Goal: Information Seeking & Learning: Learn about a topic

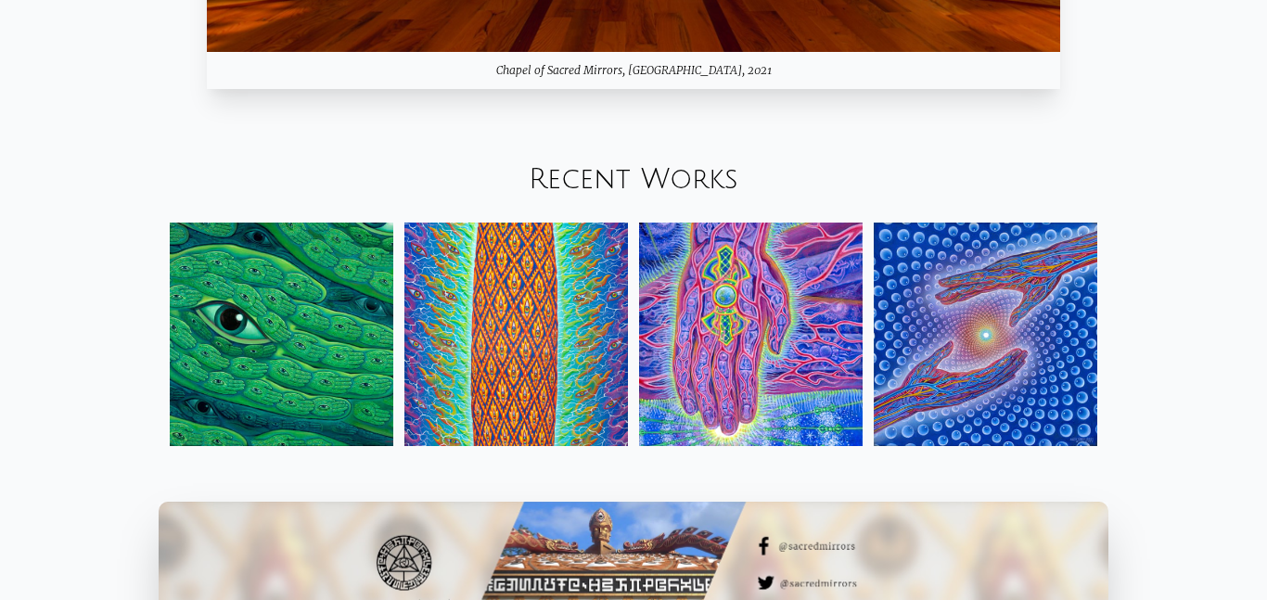
scroll to position [1945, 0]
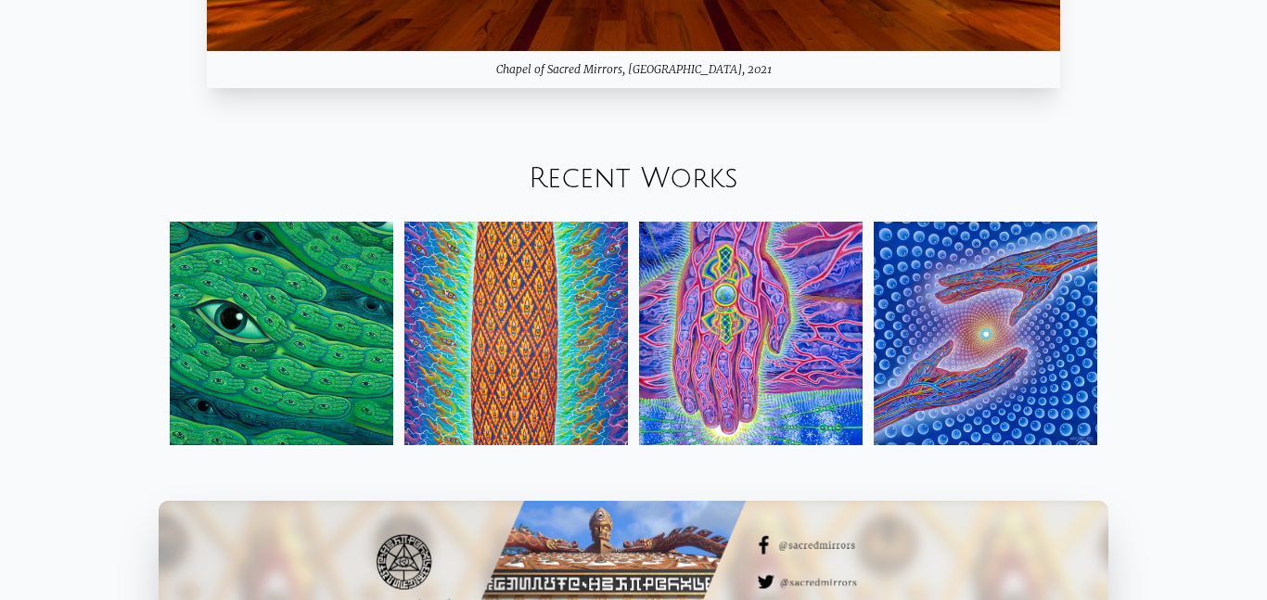
click at [258, 371] on img at bounding box center [282, 334] width 224 height 224
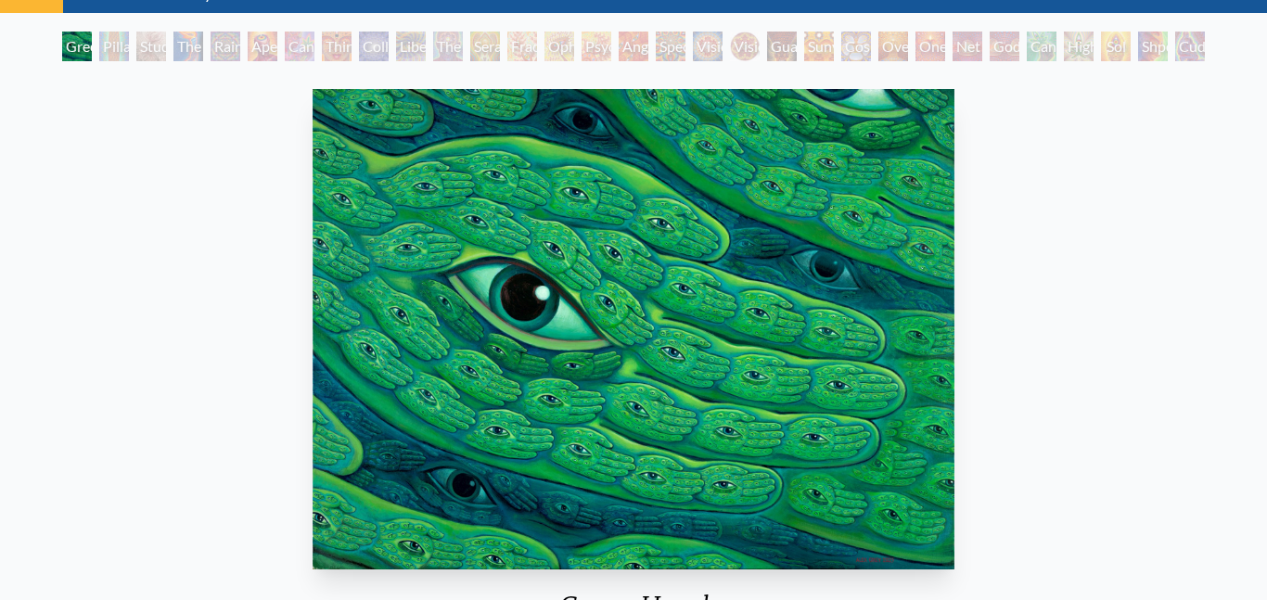
scroll to position [88, 0]
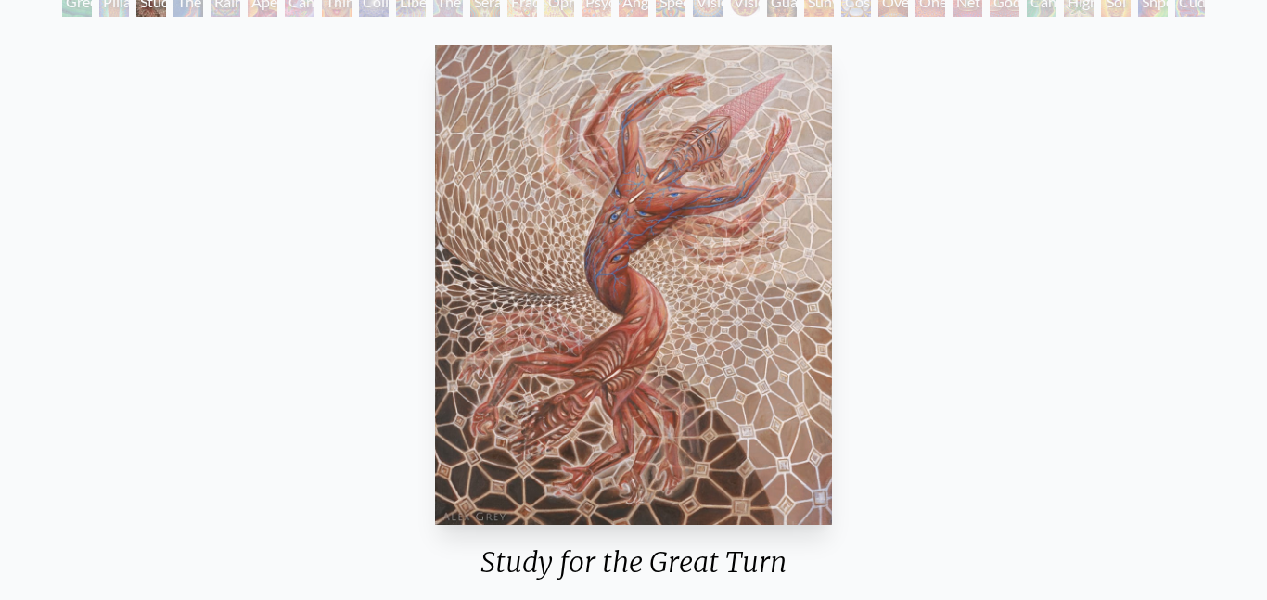
scroll to position [131, 0]
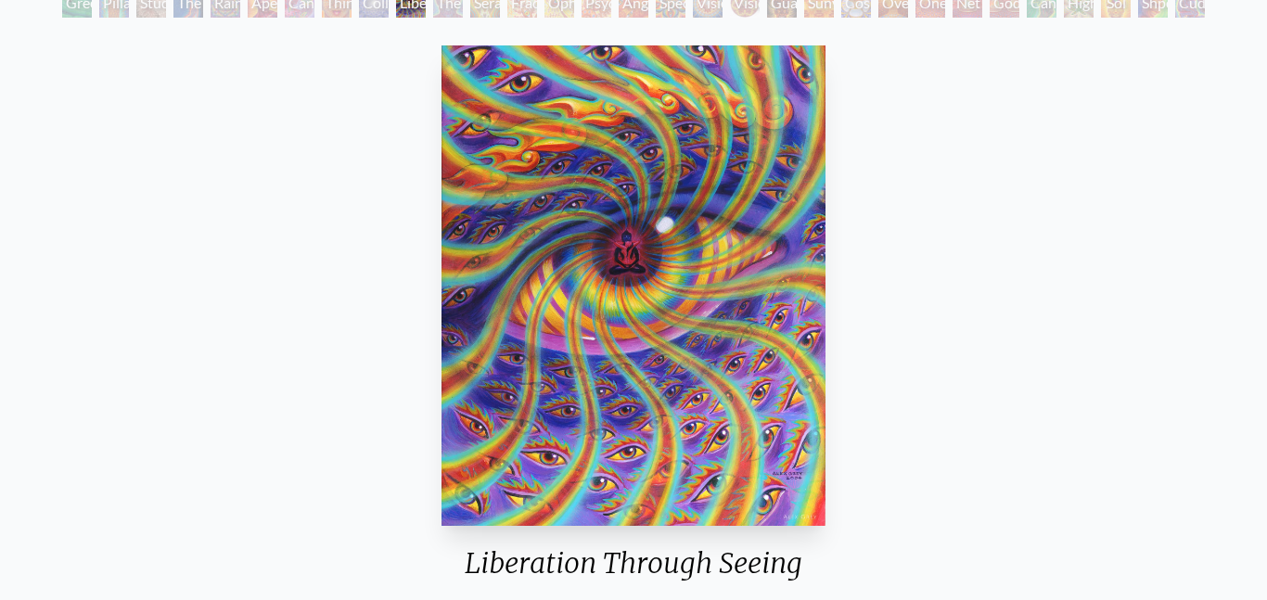
scroll to position [511, 0]
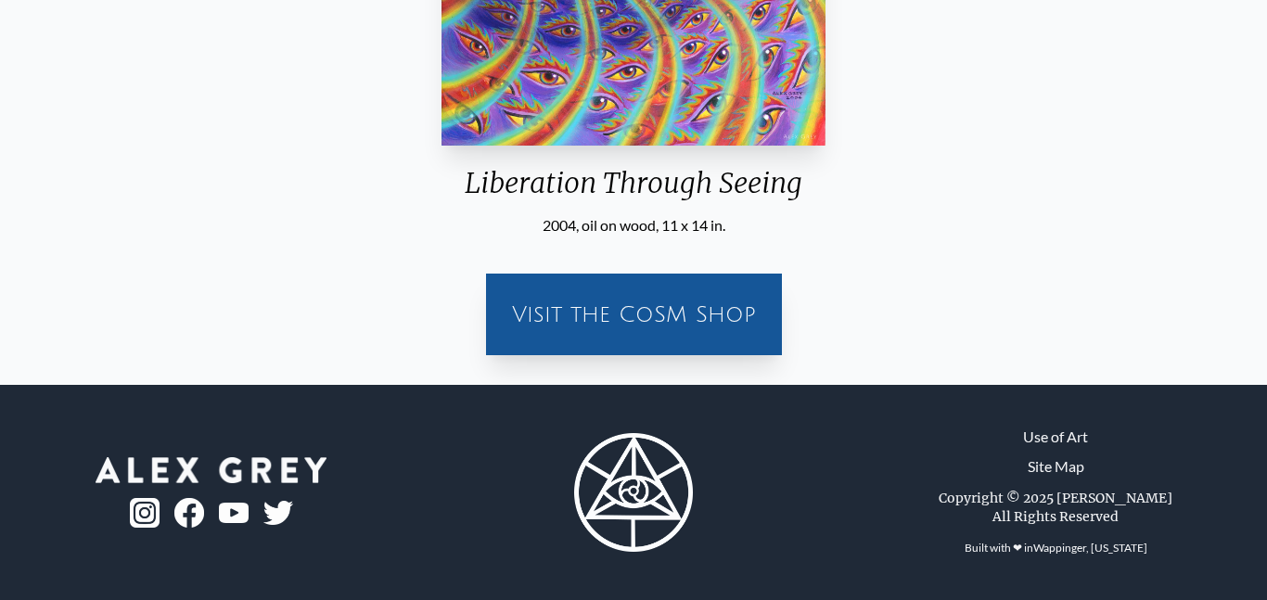
click at [0, 346] on div "Liberation Through Seeing 2004, oil on wood, 11 x 14 in. Visit the CoSM Shop" at bounding box center [633, 14] width 1267 height 742
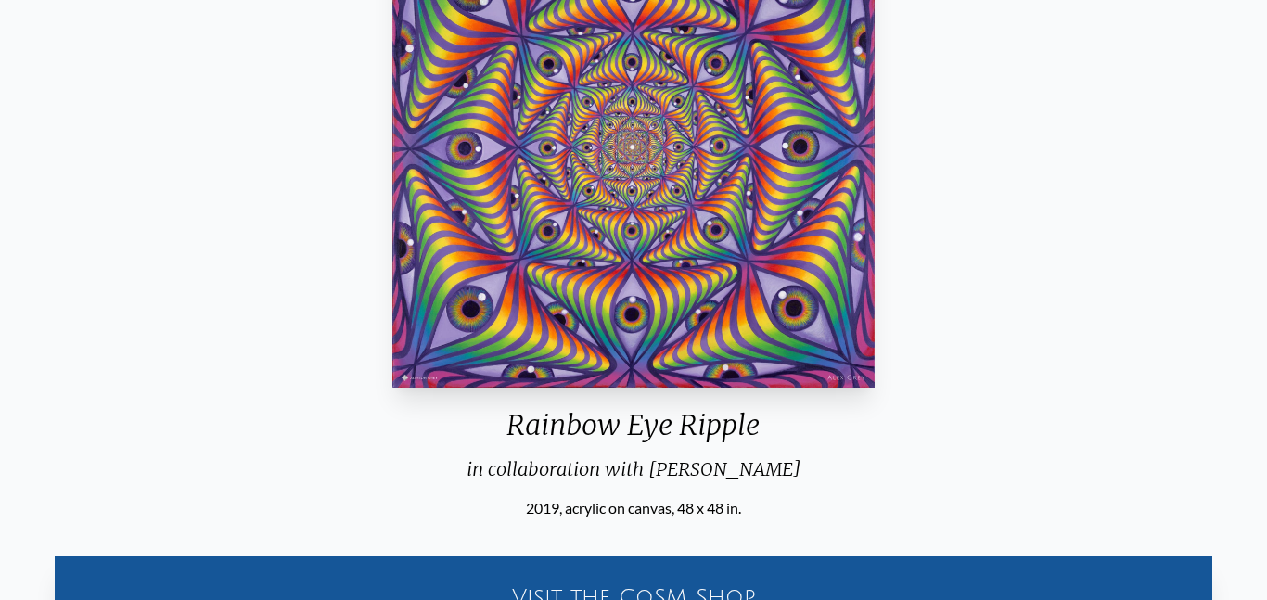
scroll to position [268, 0]
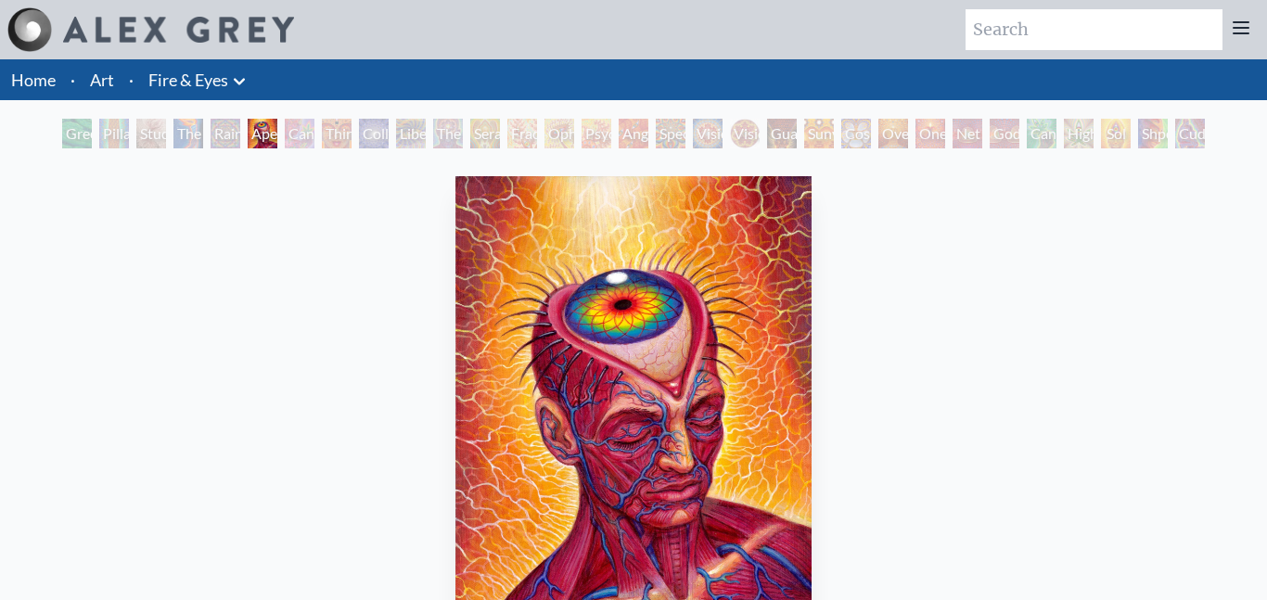
click at [155, 40] on img at bounding box center [178, 30] width 231 height 26
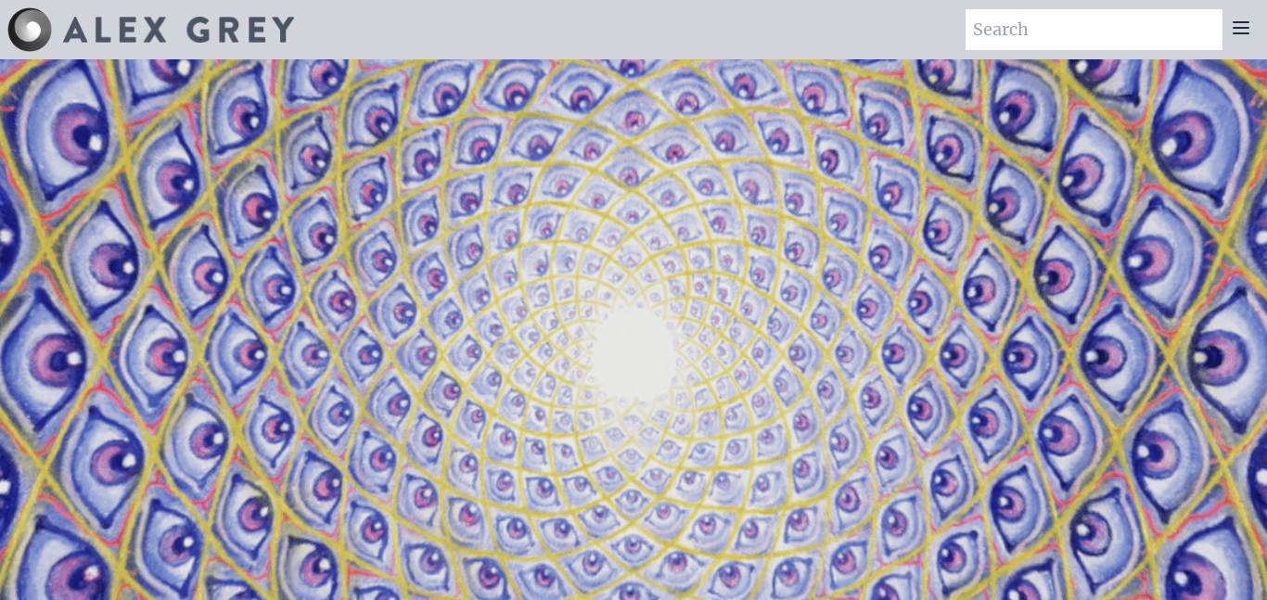
click at [185, 37] on img at bounding box center [178, 30] width 231 height 26
click at [1233, 40] on div at bounding box center [1240, 29] width 37 height 41
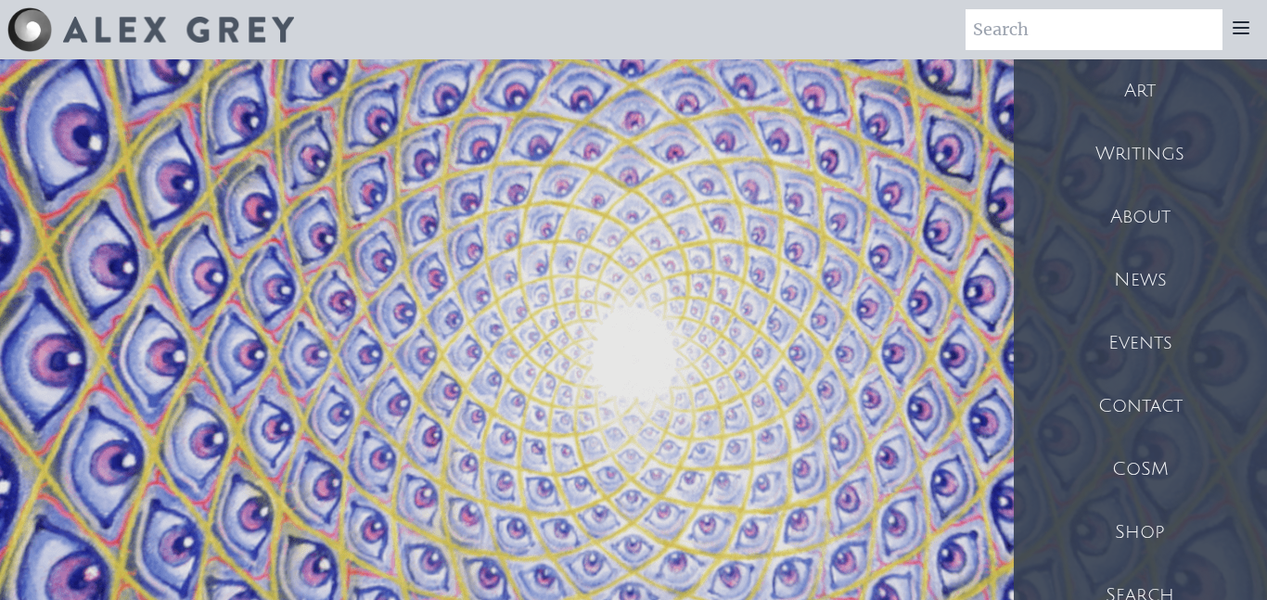
click at [1127, 103] on div "Art" at bounding box center [1140, 90] width 253 height 63
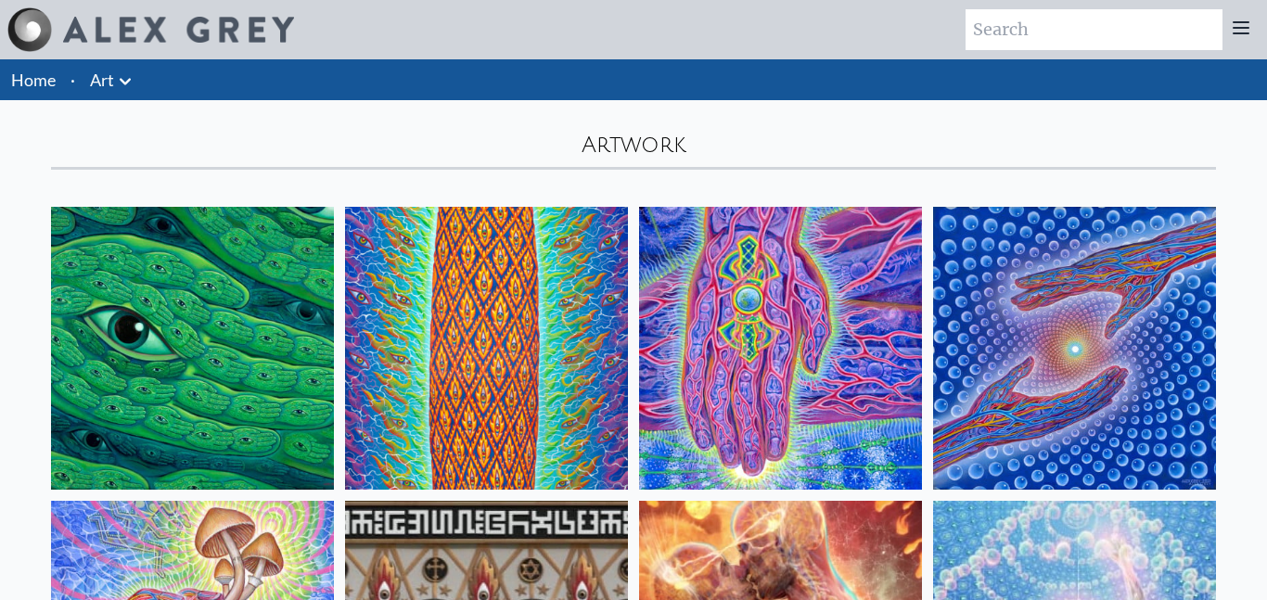
click at [123, 91] on icon at bounding box center [125, 81] width 22 height 22
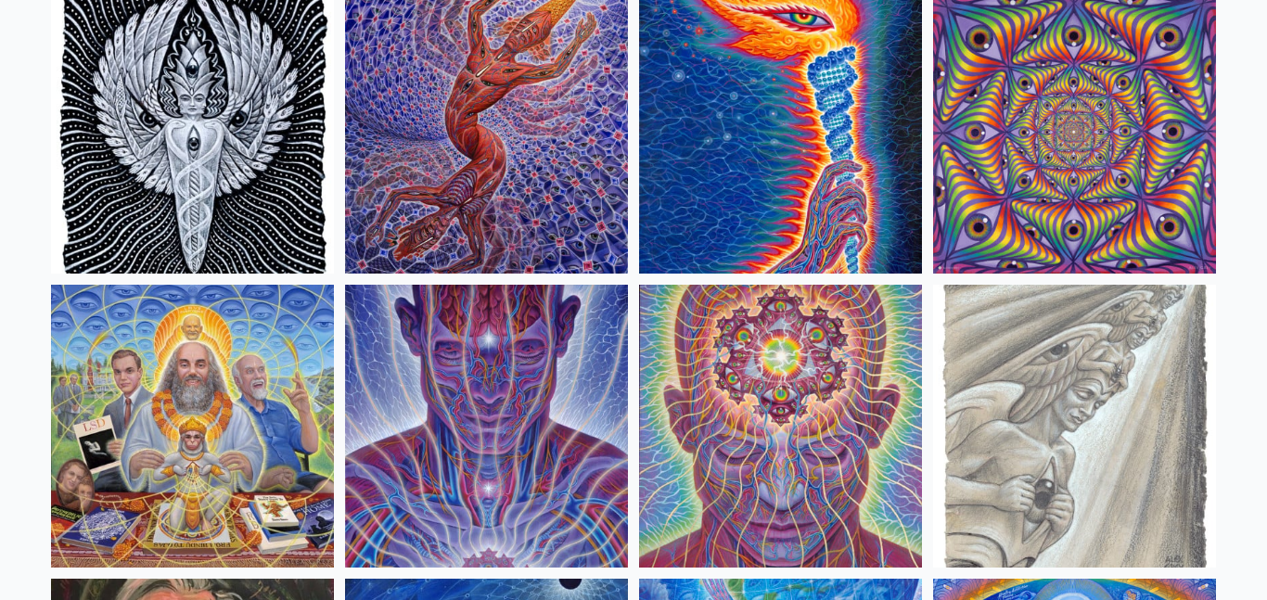
scroll to position [1991, 0]
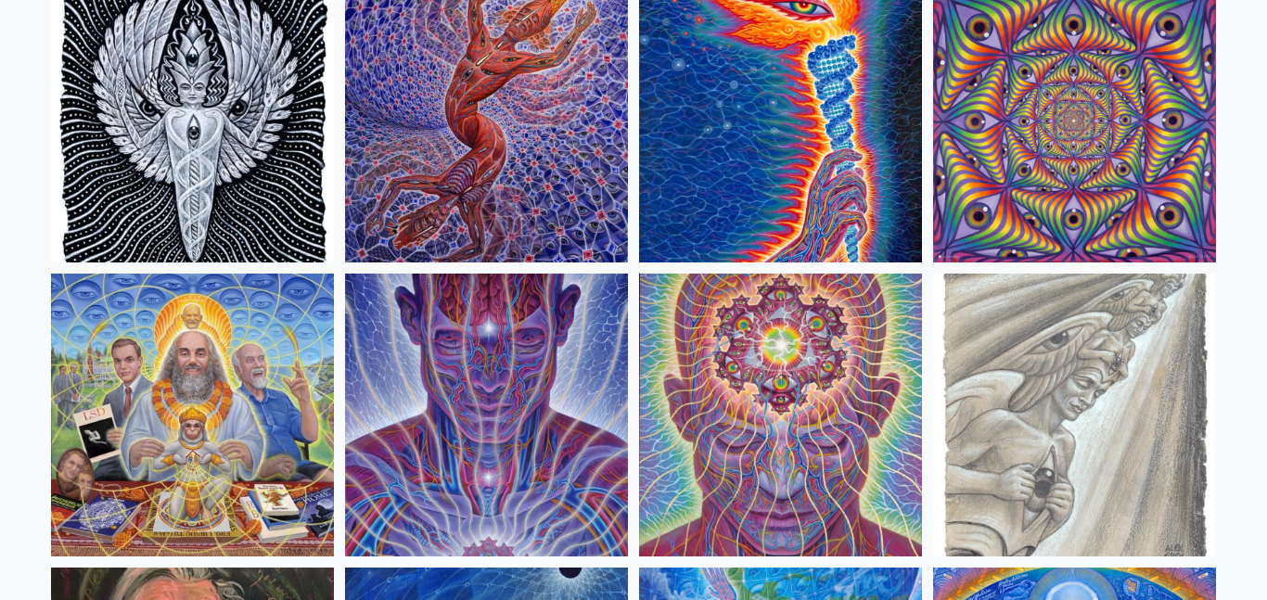
click at [485, 184] on div at bounding box center [633, 300] width 1267 height 600
click at [225, 353] on img at bounding box center [192, 415] width 283 height 283
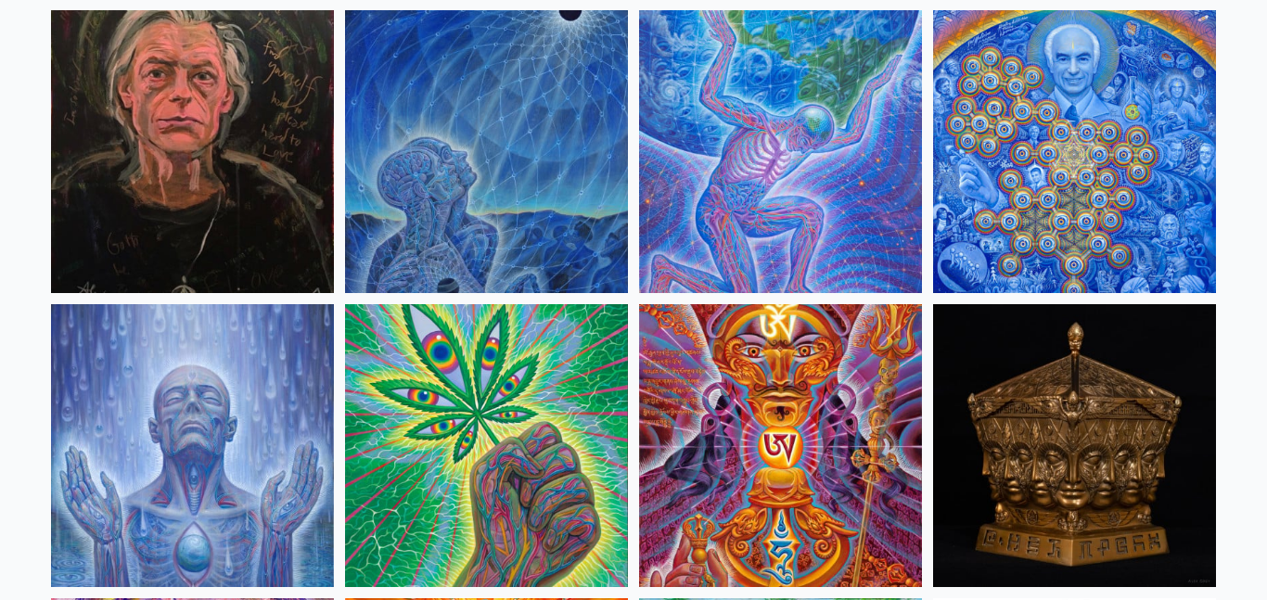
scroll to position [2551, 0]
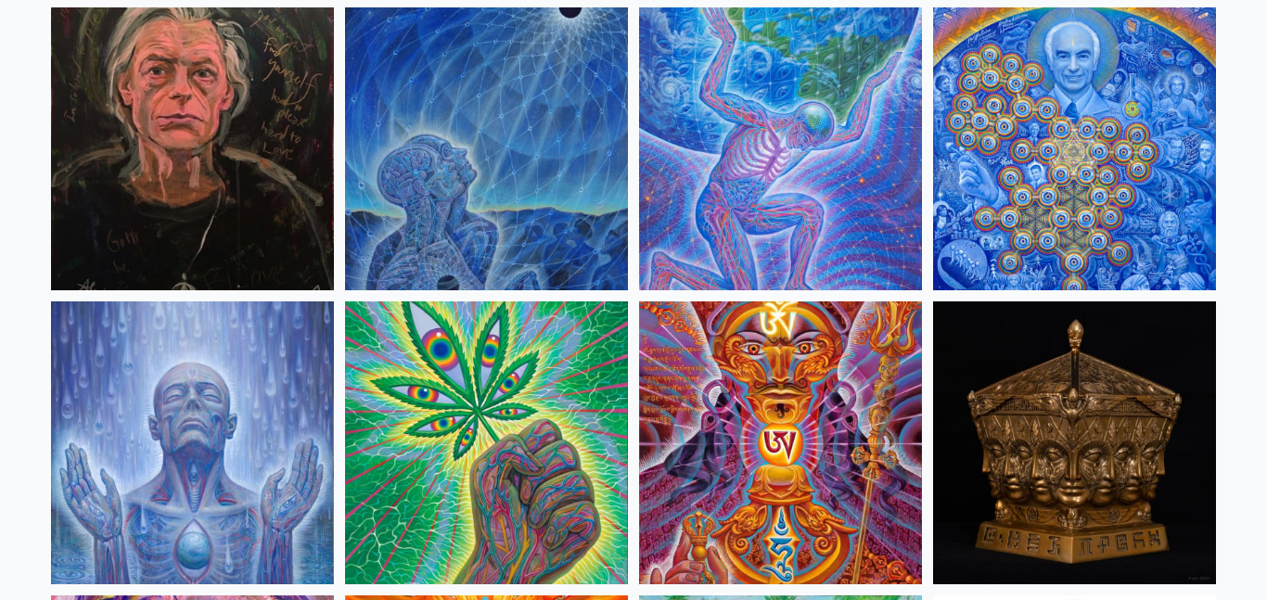
click at [92, 131] on img at bounding box center [192, 148] width 283 height 283
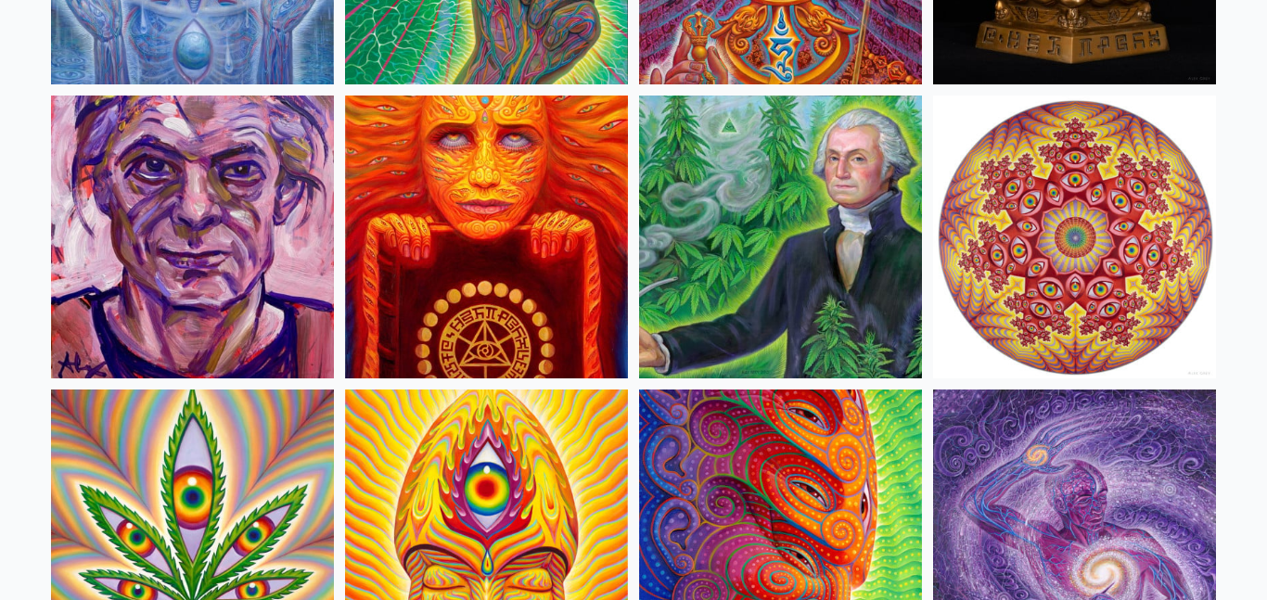
scroll to position [3054, 0]
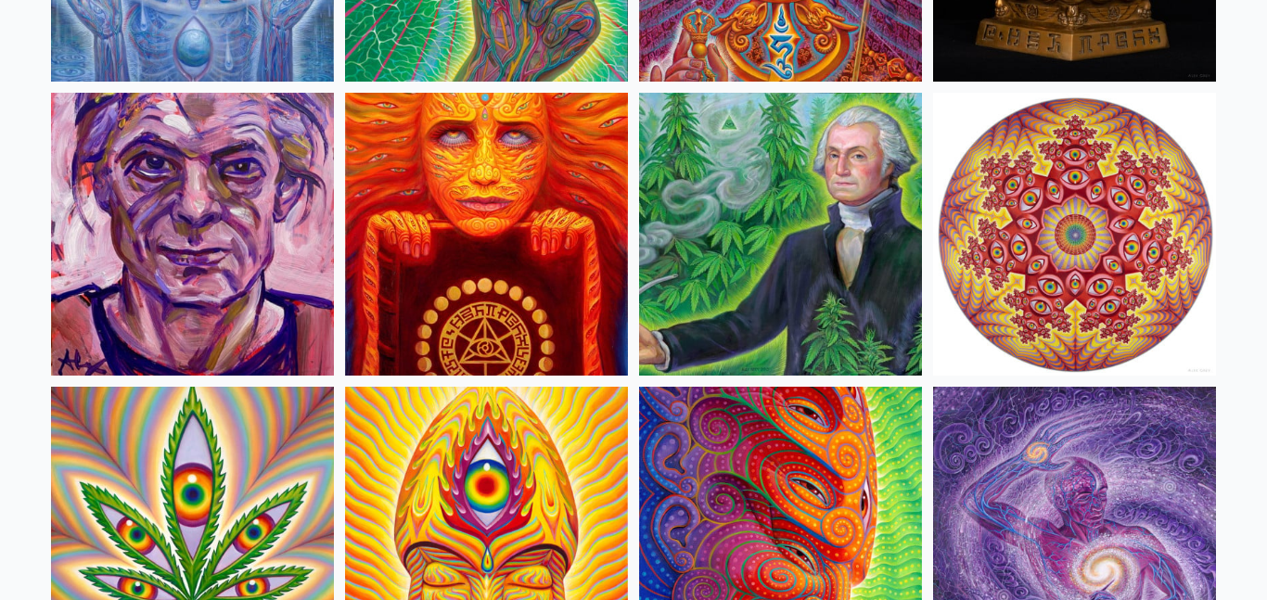
click at [790, 325] on img at bounding box center [780, 234] width 283 height 283
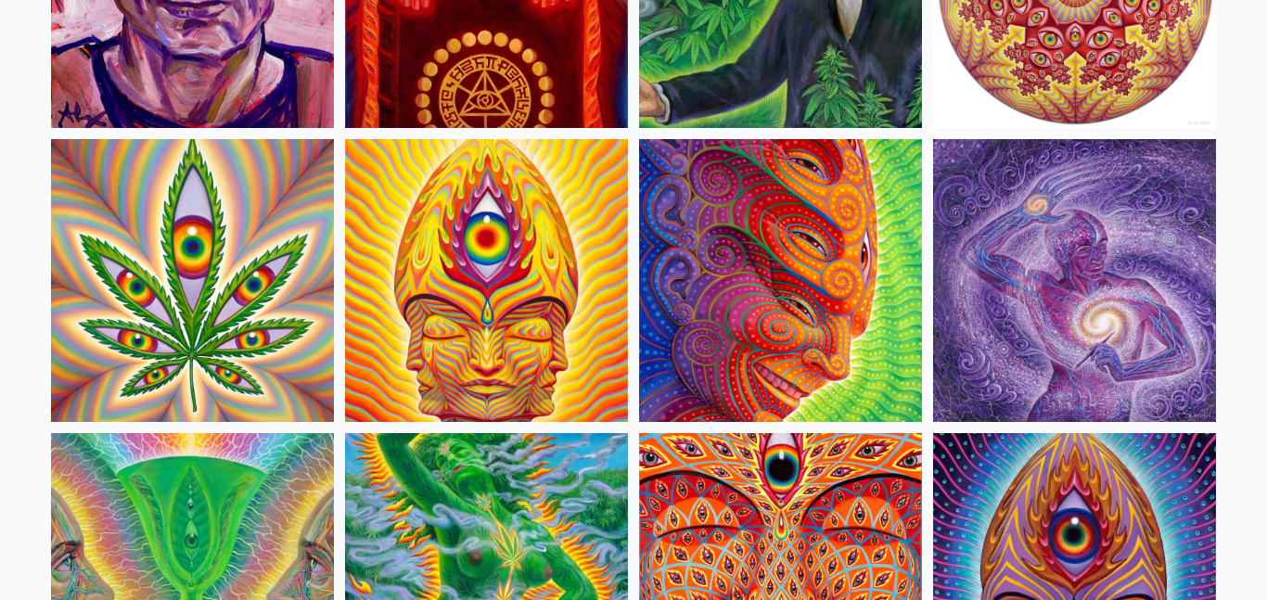
scroll to position [3305, 0]
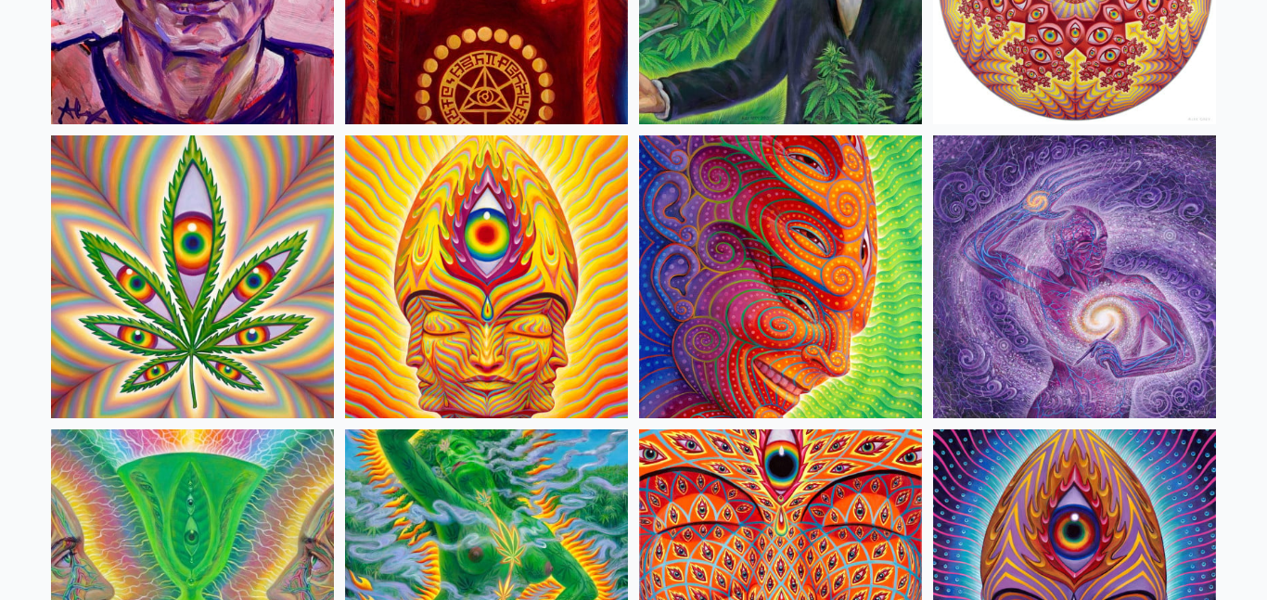
click at [1040, 259] on img at bounding box center [1074, 276] width 283 height 283
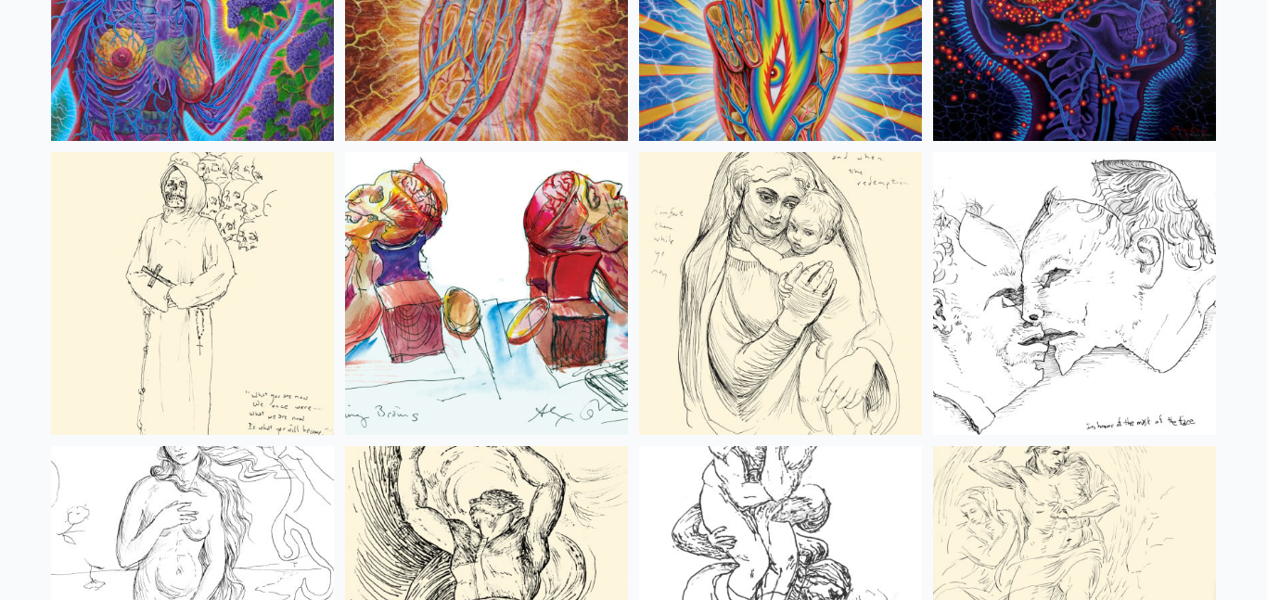
scroll to position [7124, 0]
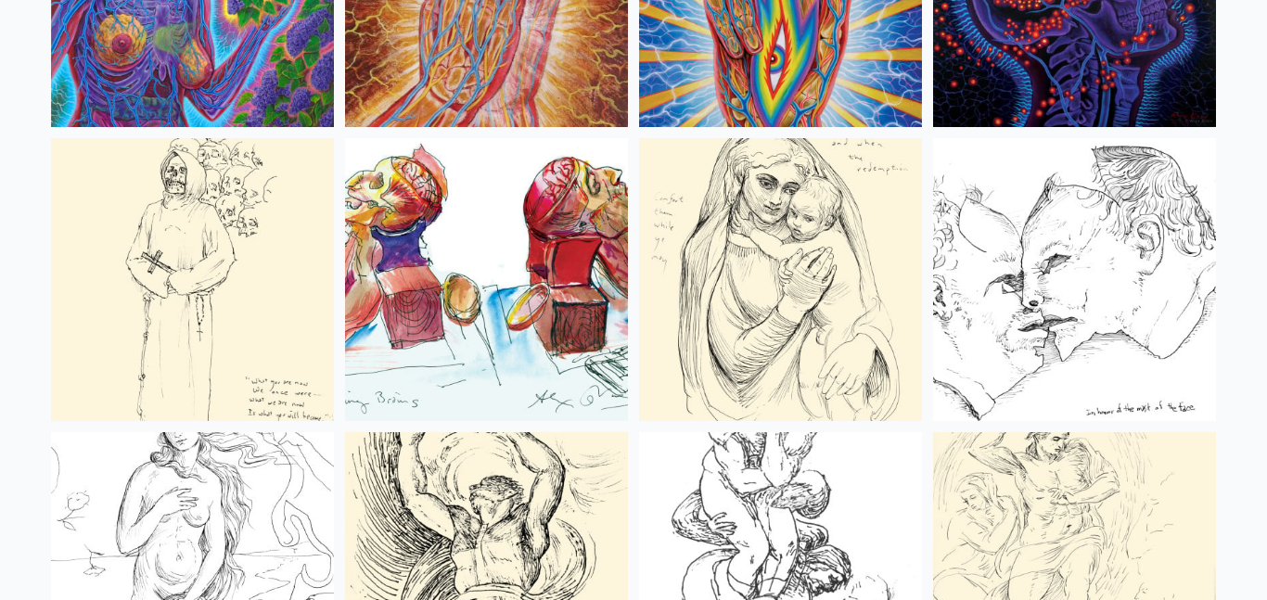
click at [494, 313] on img at bounding box center [486, 279] width 283 height 283
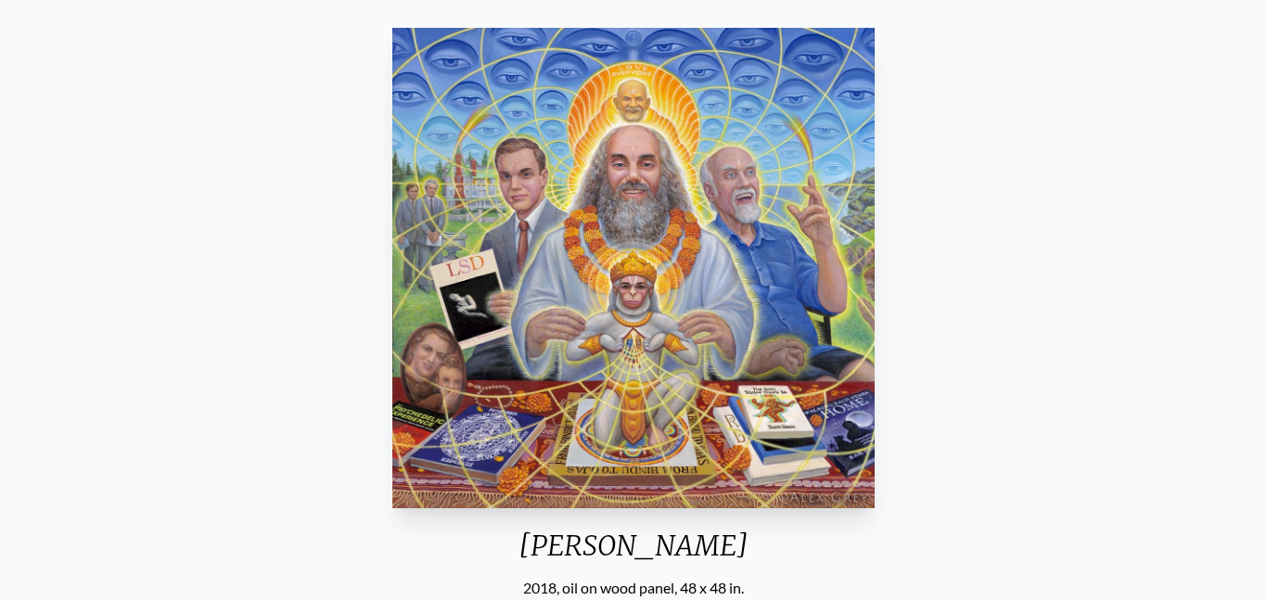
scroll to position [151, 0]
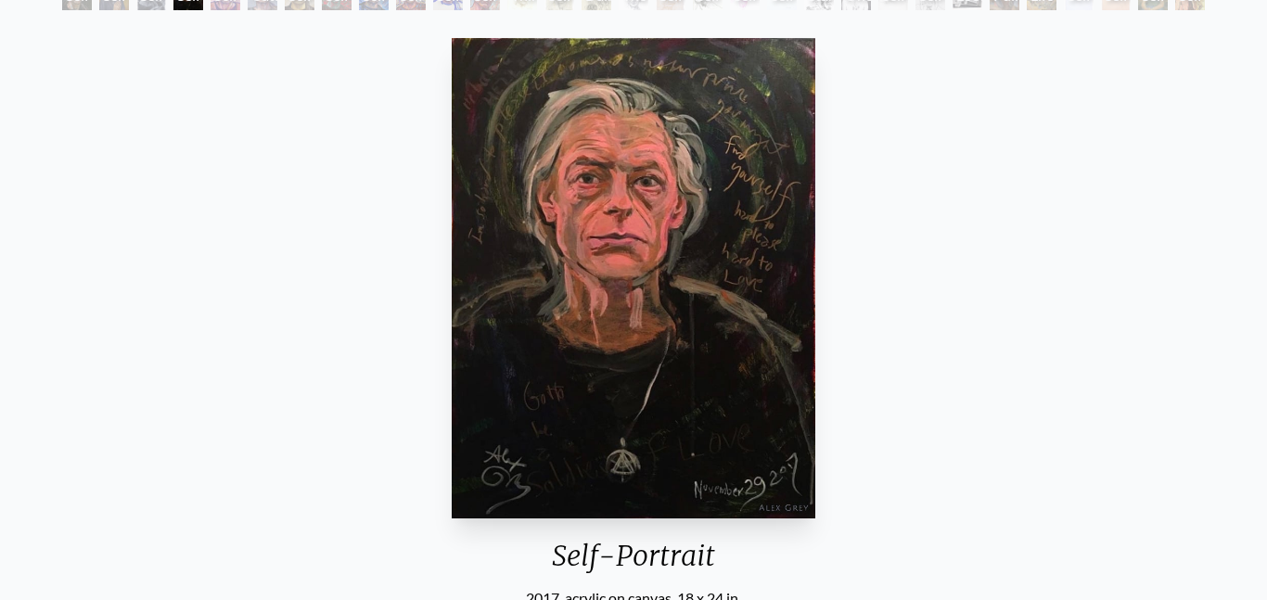
scroll to position [139, 0]
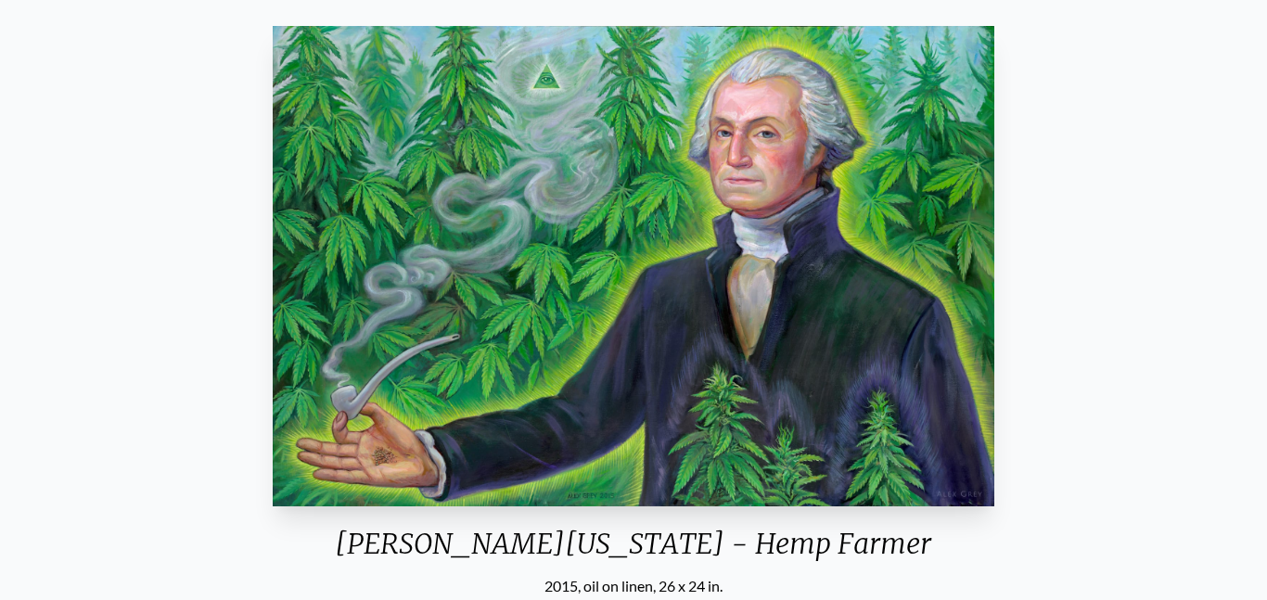
scroll to position [138, 0]
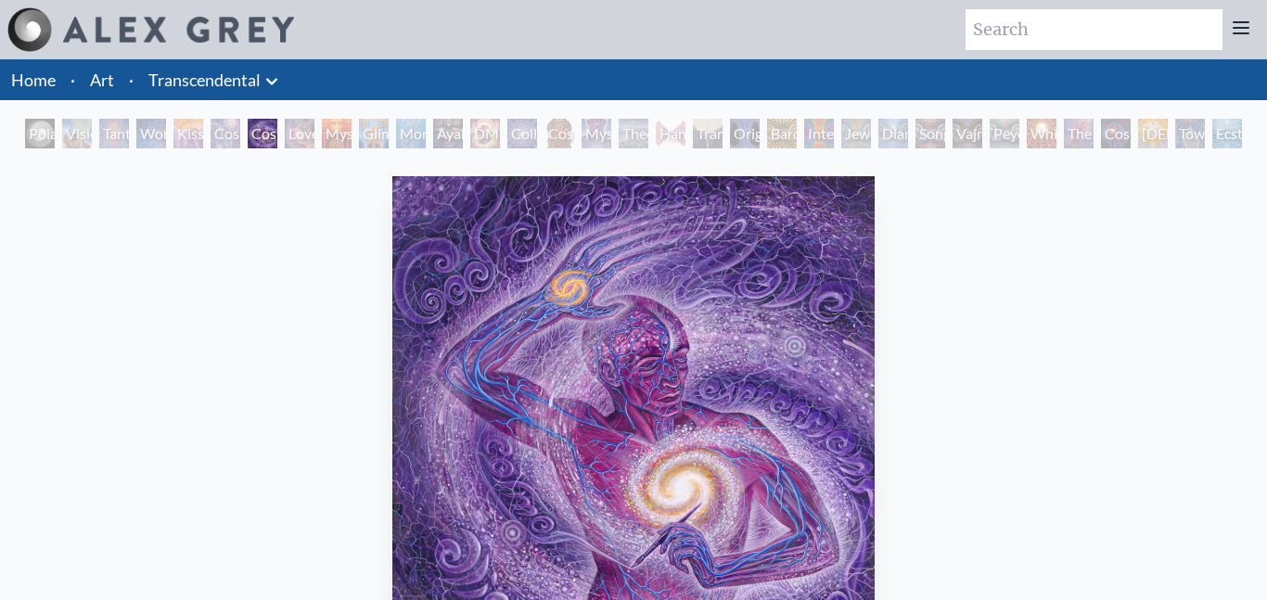
scroll to position [214, 0]
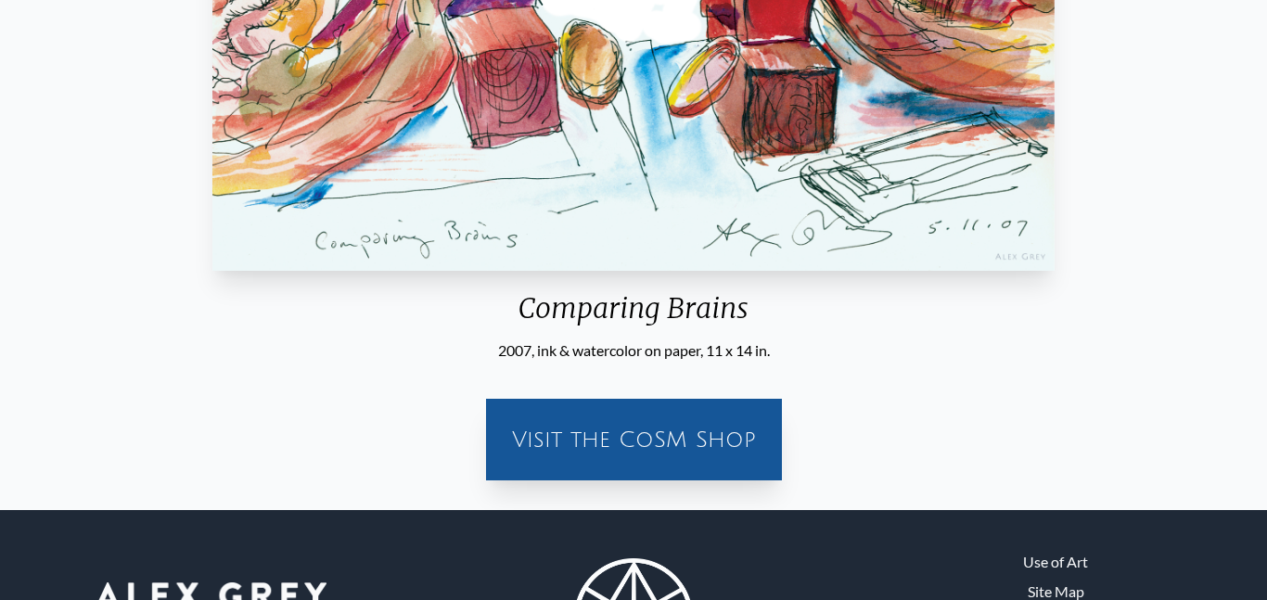
scroll to position [457, 0]
